Goal: Transaction & Acquisition: Obtain resource

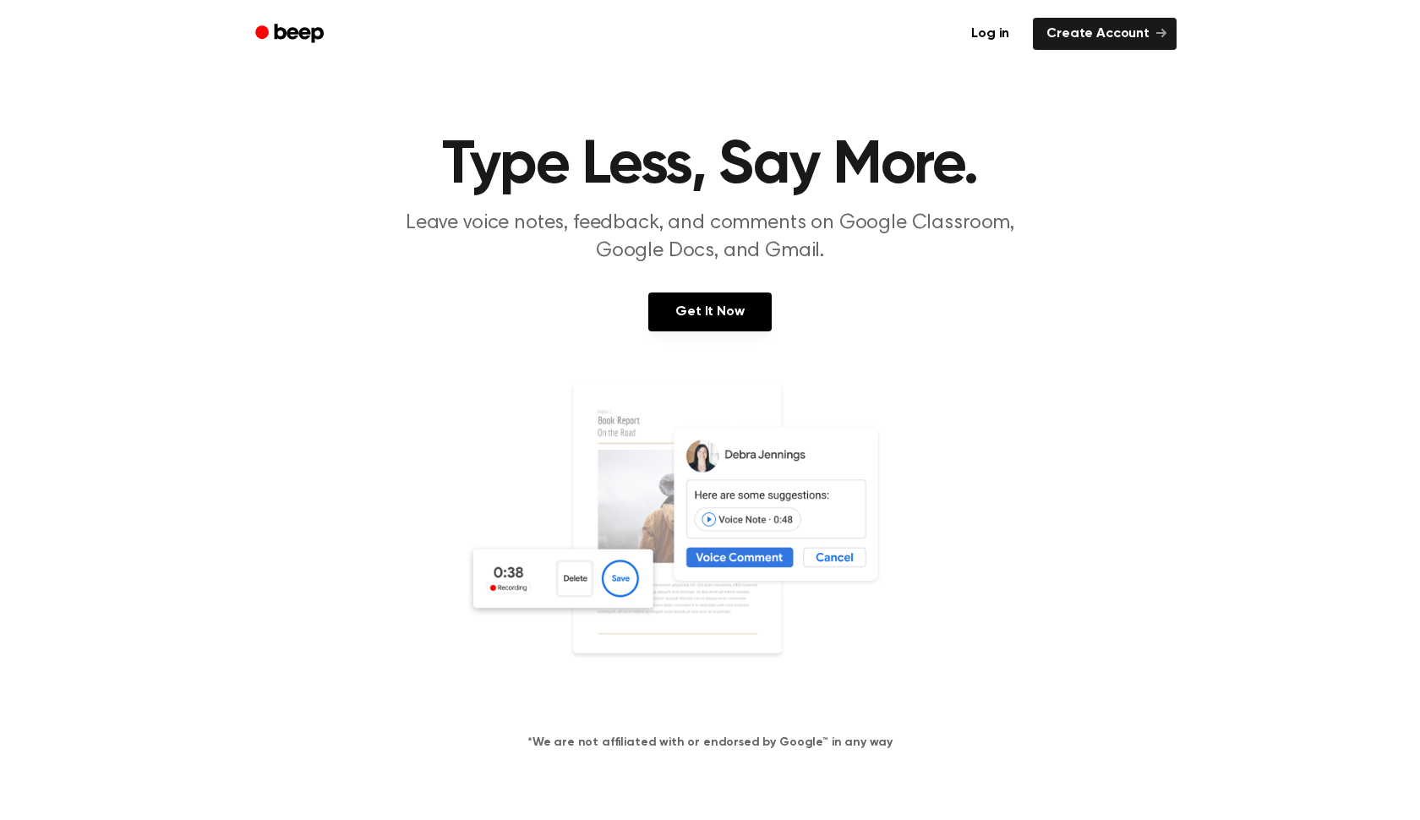
click at [280, 26] on icon "Beep" at bounding box center [291, 33] width 72 height 25
click at [270, 34] on icon "Beep" at bounding box center [291, 33] width 72 height 25
click at [992, 48] on link "Log in" at bounding box center [990, 34] width 65 height 32
click at [1156, 31] on icon at bounding box center [1161, 33] width 10 height 10
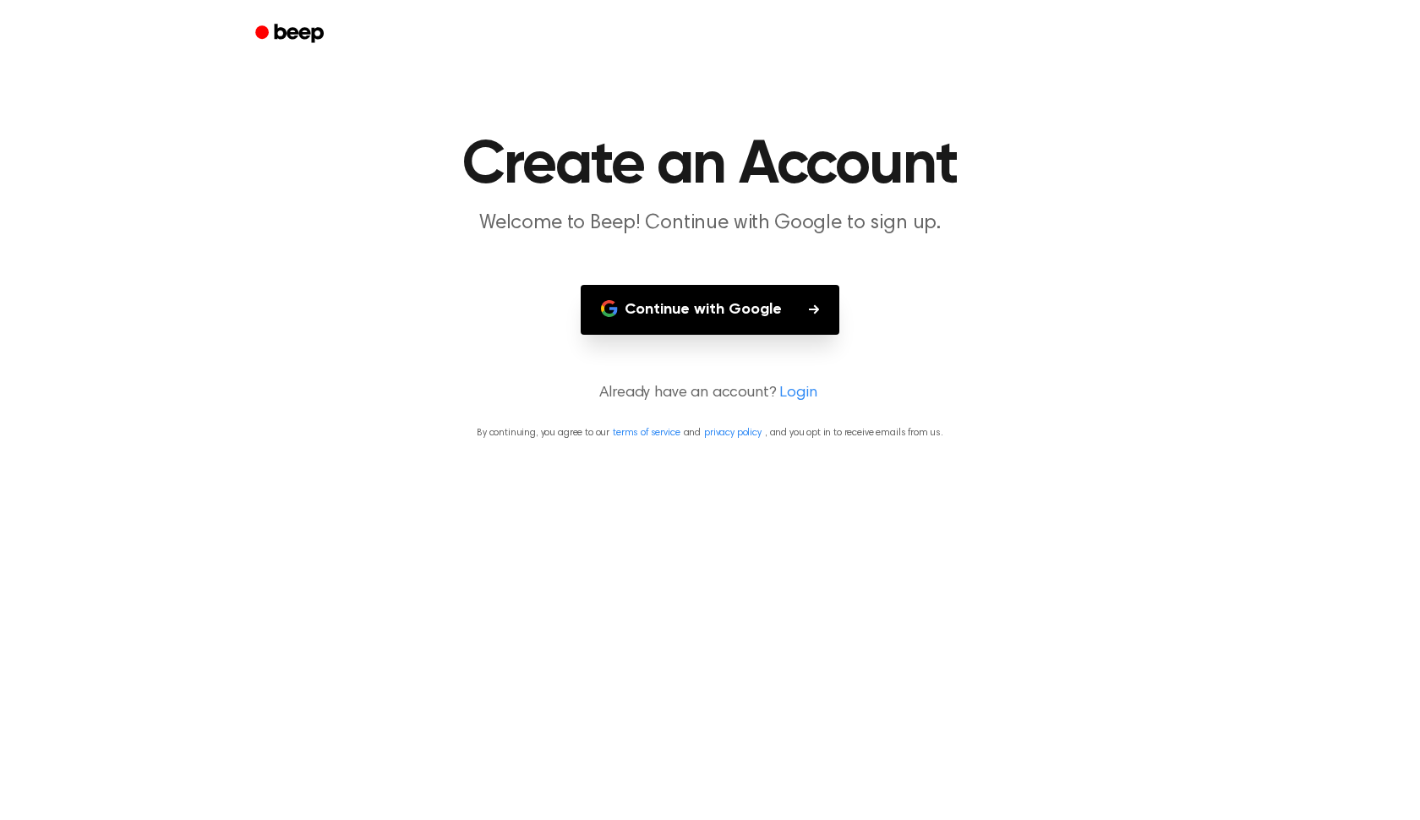
click at [719, 306] on button "Continue with Google" at bounding box center [710, 310] width 259 height 50
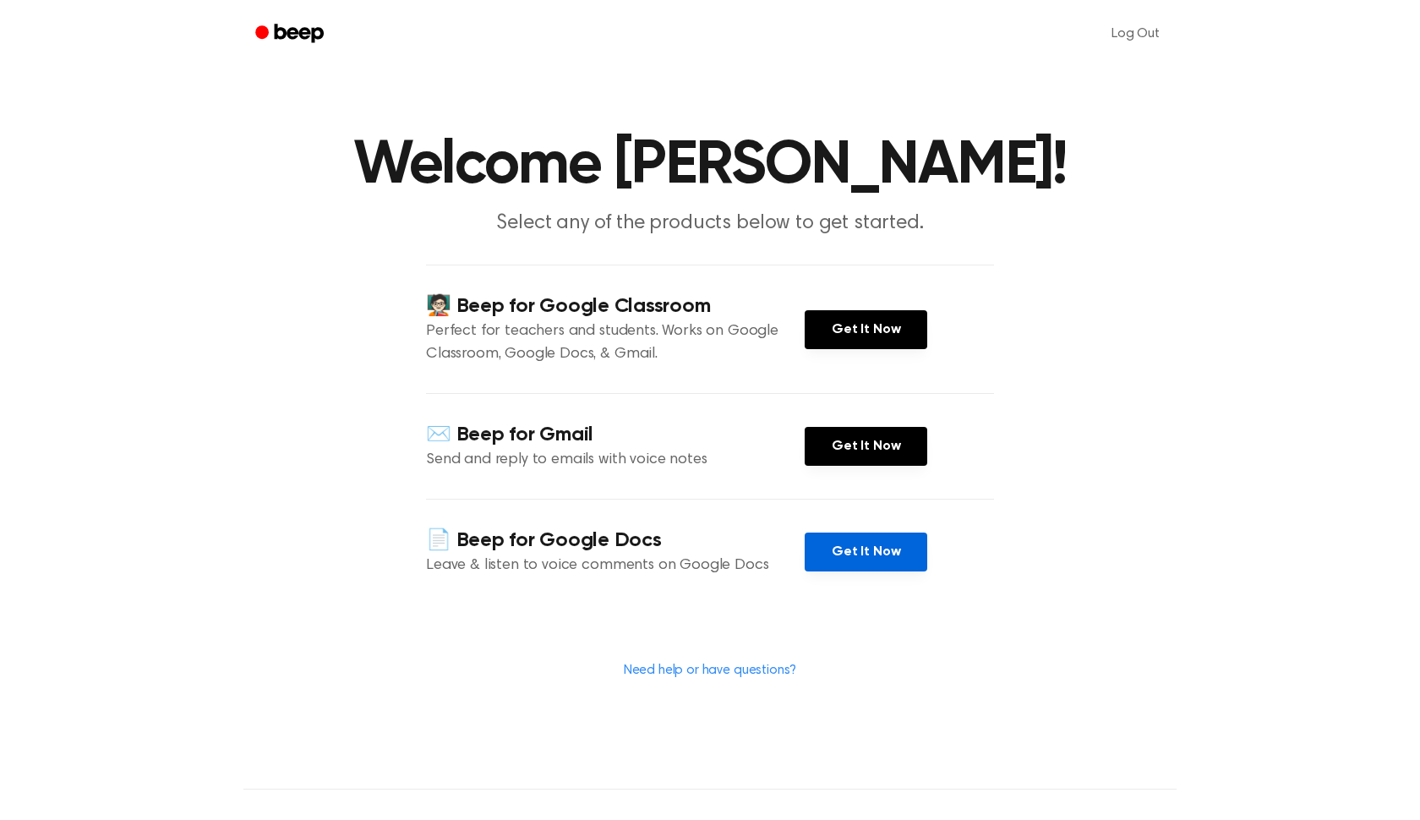
click at [879, 548] on link "Get It Now" at bounding box center [866, 552] width 123 height 39
click at [1198, 278] on main "Welcome [PERSON_NAME]! Select any of the products below to get started. 🧑🏻‍🏫 Be…" at bounding box center [710, 394] width 1420 height 789
click at [894, 150] on h1 "Welcome [PERSON_NAME]!" at bounding box center [710, 165] width 866 height 61
click at [1123, 33] on link "Log Out" at bounding box center [1136, 34] width 82 height 41
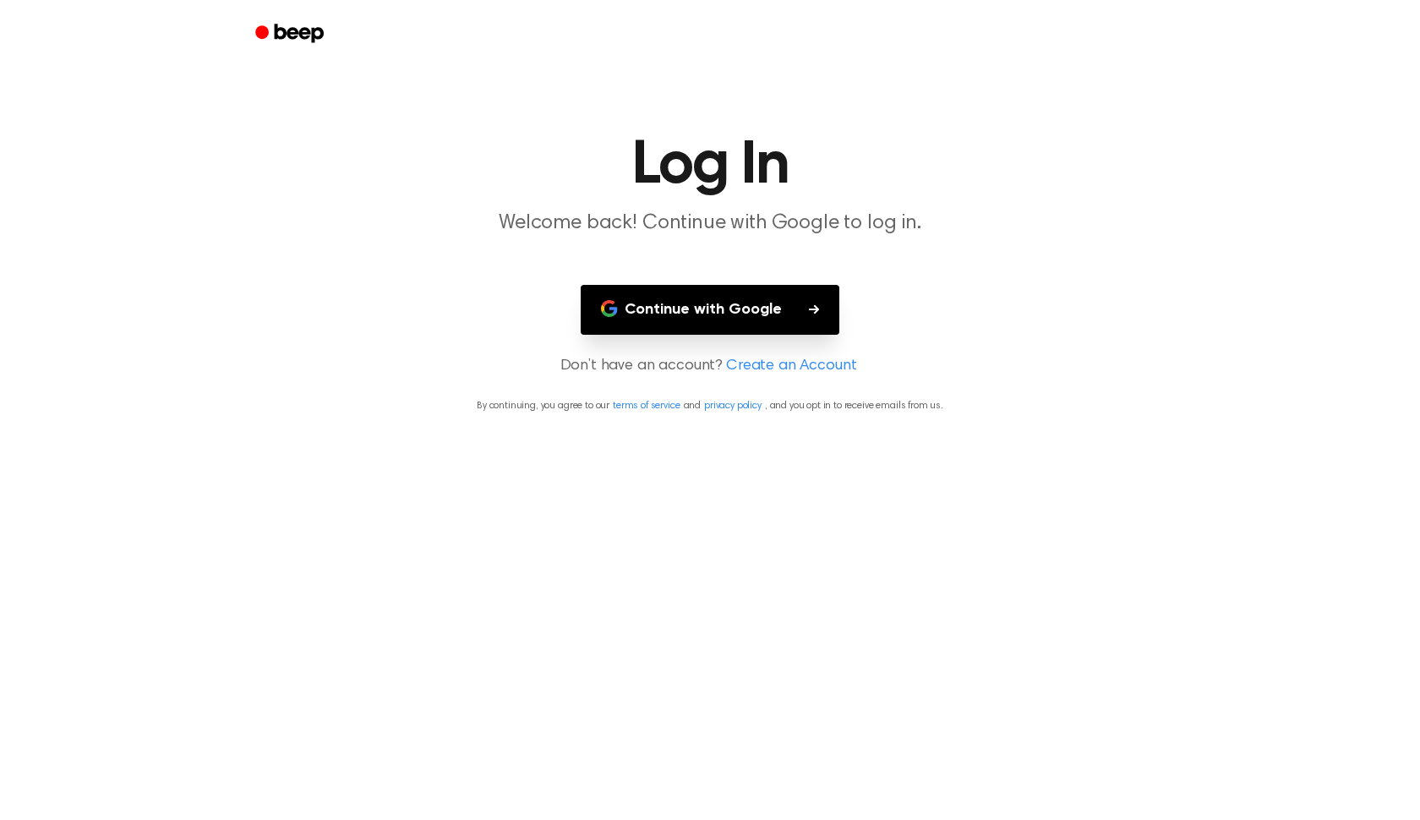
click at [802, 320] on button "Continue with Google" at bounding box center [710, 310] width 259 height 50
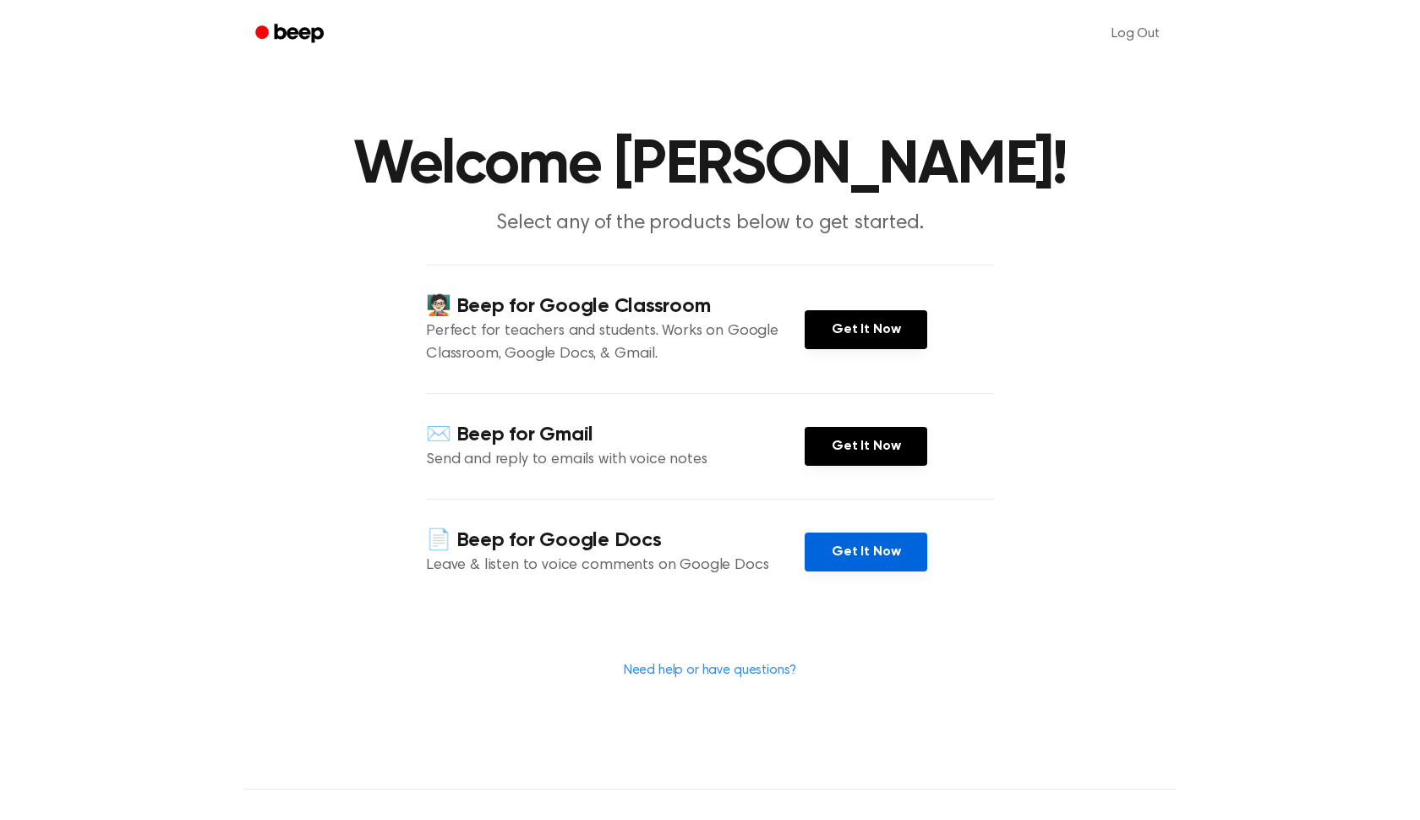
click at [848, 555] on link "Get It Now" at bounding box center [866, 552] width 123 height 39
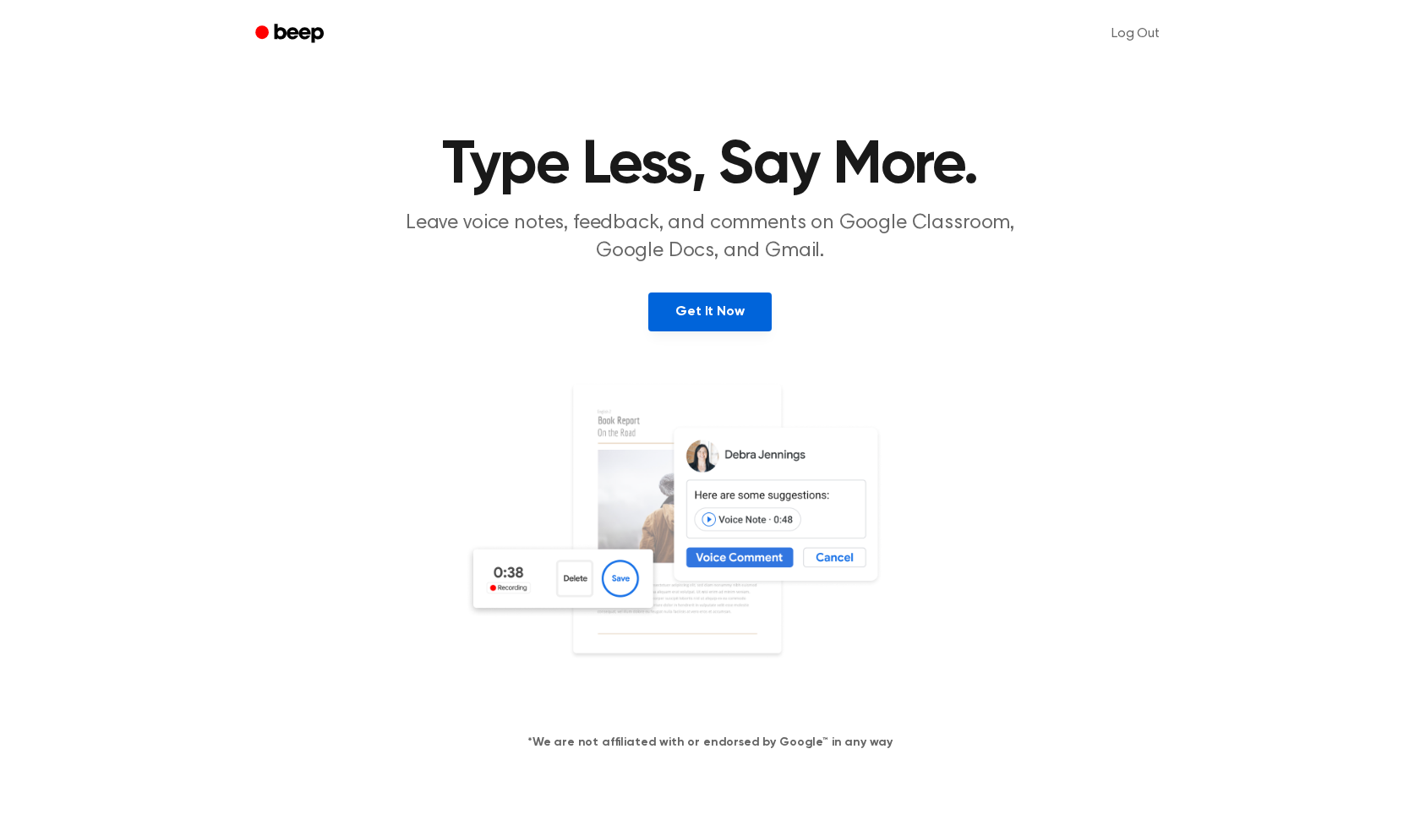
click at [716, 322] on link "Get It Now" at bounding box center [709, 311] width 123 height 39
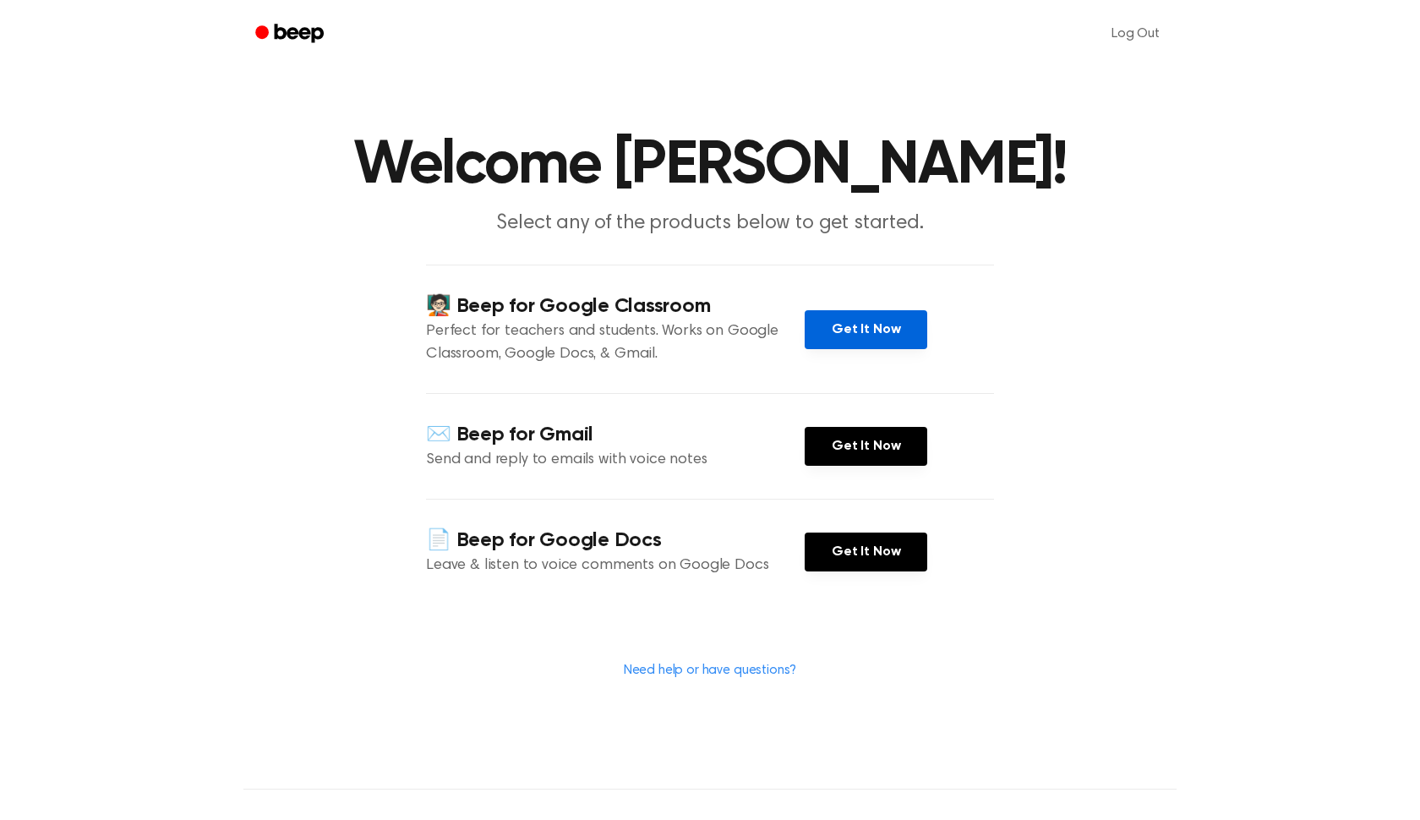
click at [864, 327] on link "Get It Now" at bounding box center [866, 329] width 123 height 39
